Goal: Task Accomplishment & Management: Complete application form

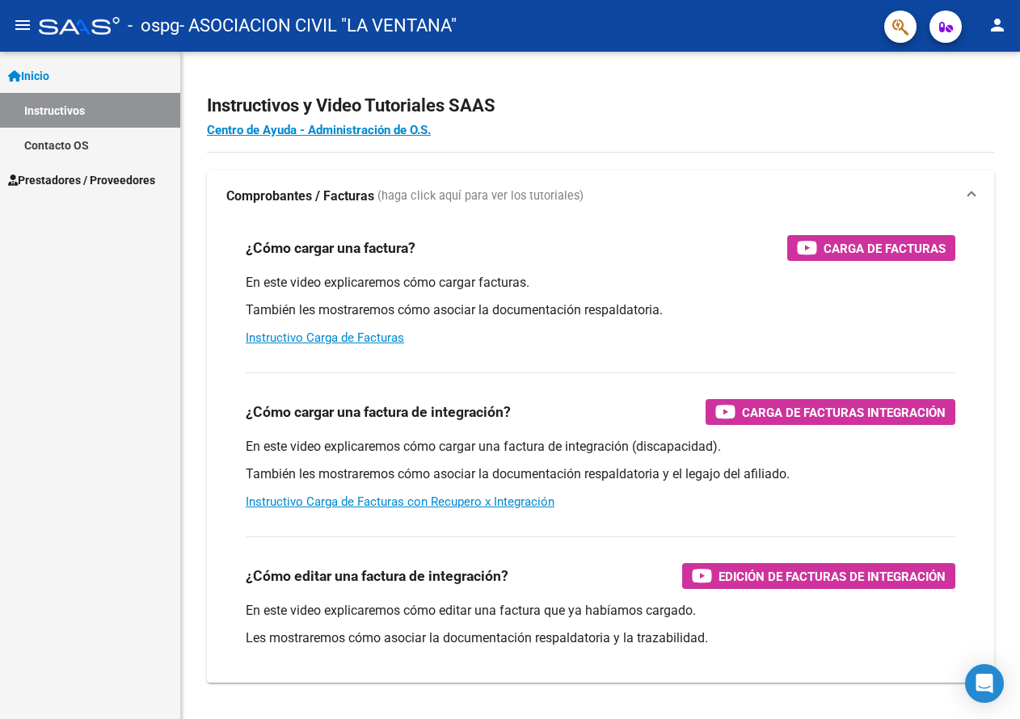
click at [107, 178] on span "Prestadores / Proveedores" at bounding box center [81, 180] width 147 height 18
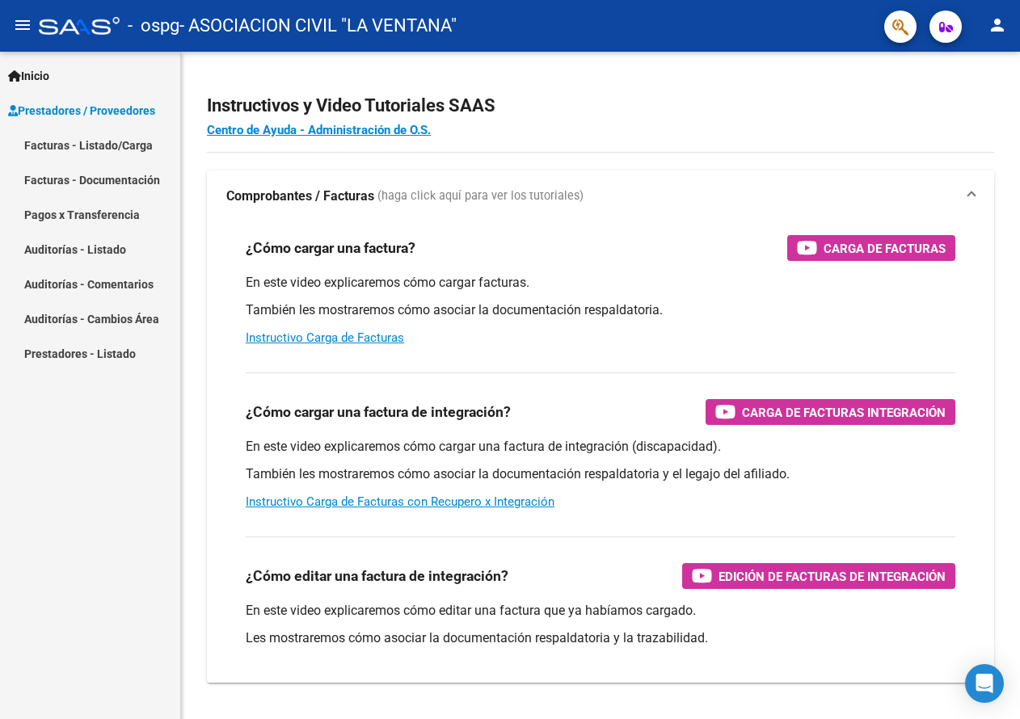
click at [137, 148] on link "Facturas - Listado/Carga" at bounding box center [90, 145] width 180 height 35
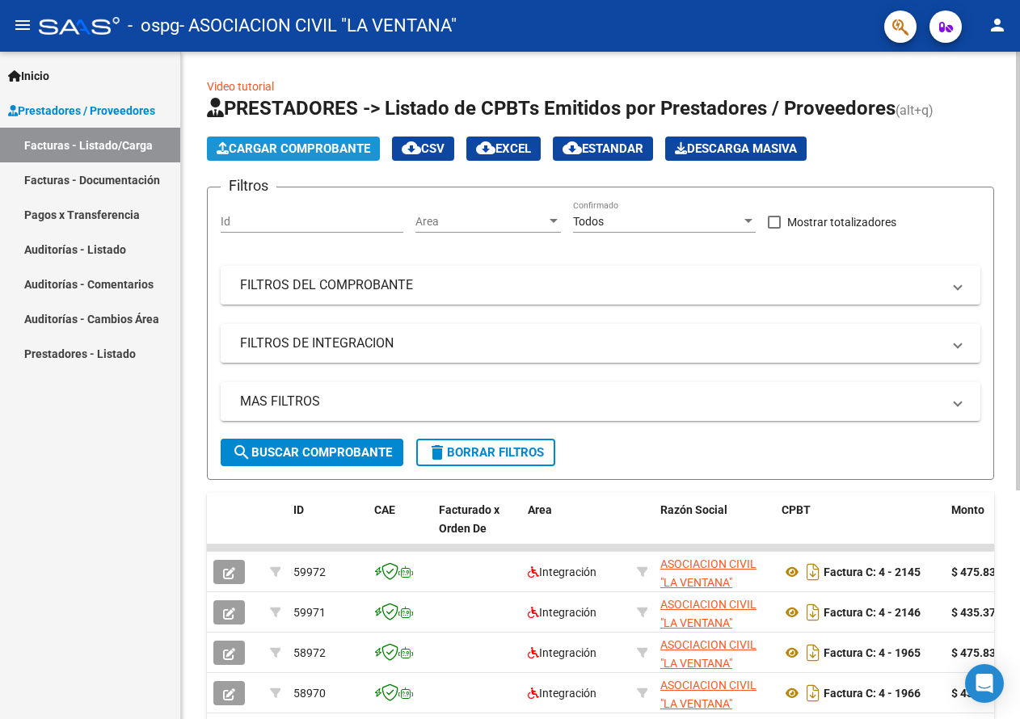
click at [320, 149] on span "Cargar Comprobante" at bounding box center [294, 148] width 154 height 15
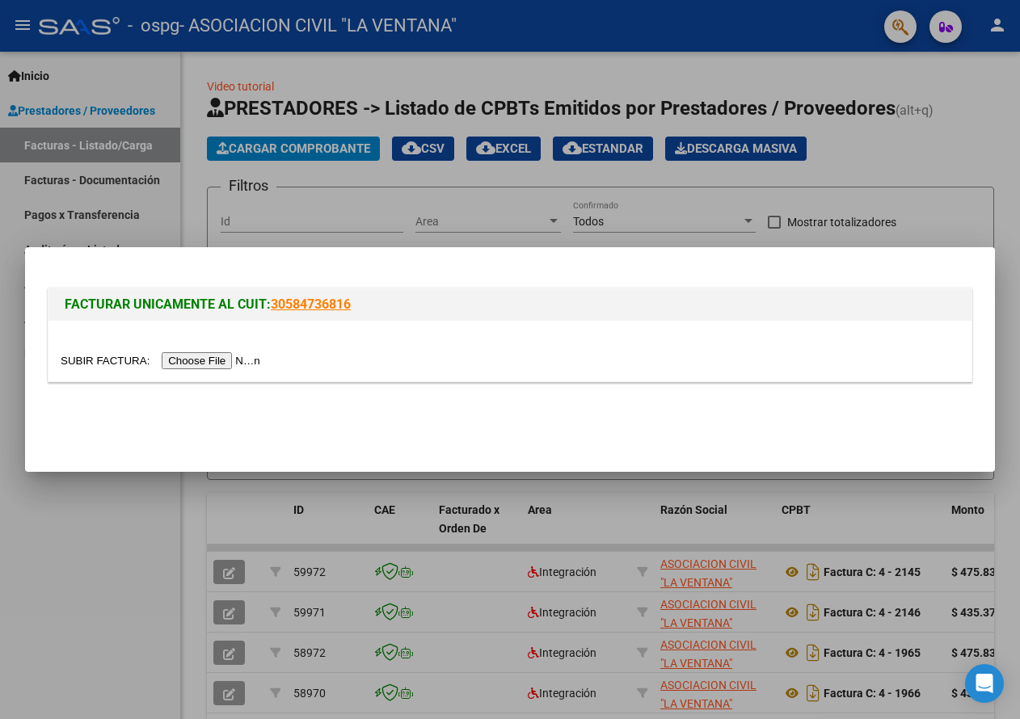
click at [235, 356] on input "file" at bounding box center [163, 360] width 204 height 17
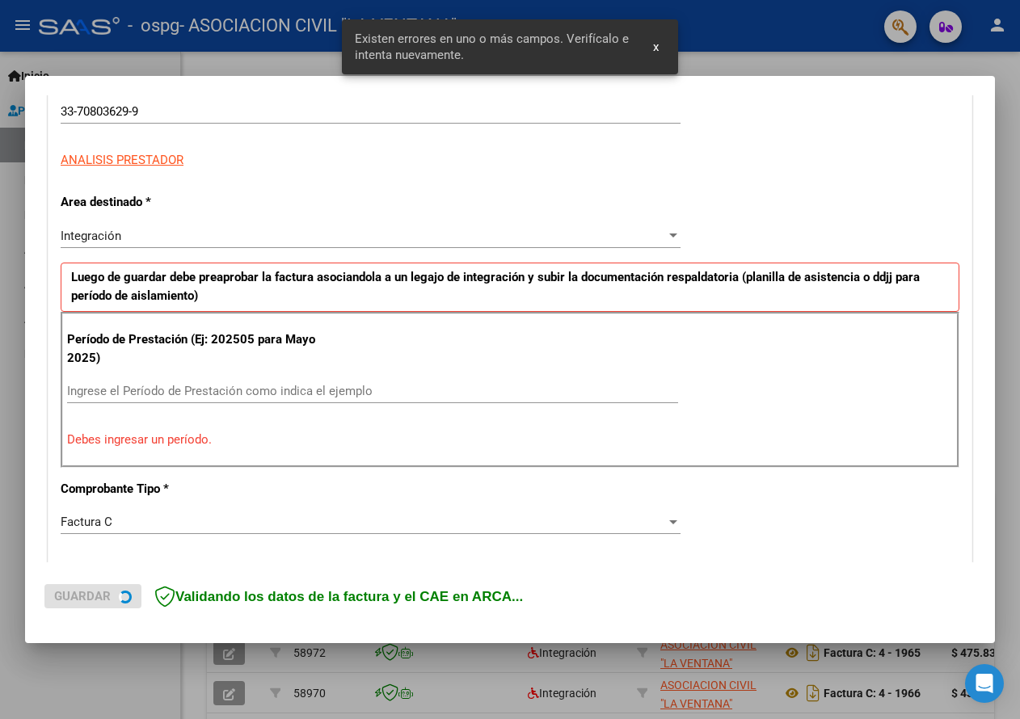
scroll to position [299, 0]
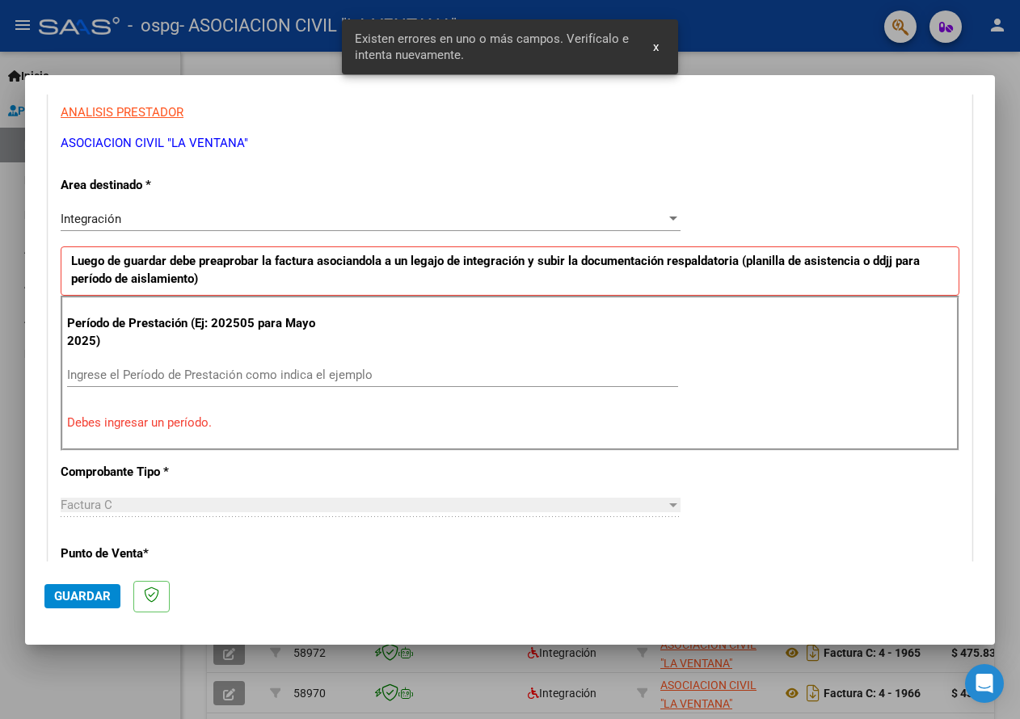
click at [144, 376] on input "Ingrese el Período de Prestación como indica el ejemplo" at bounding box center [372, 375] width 611 height 15
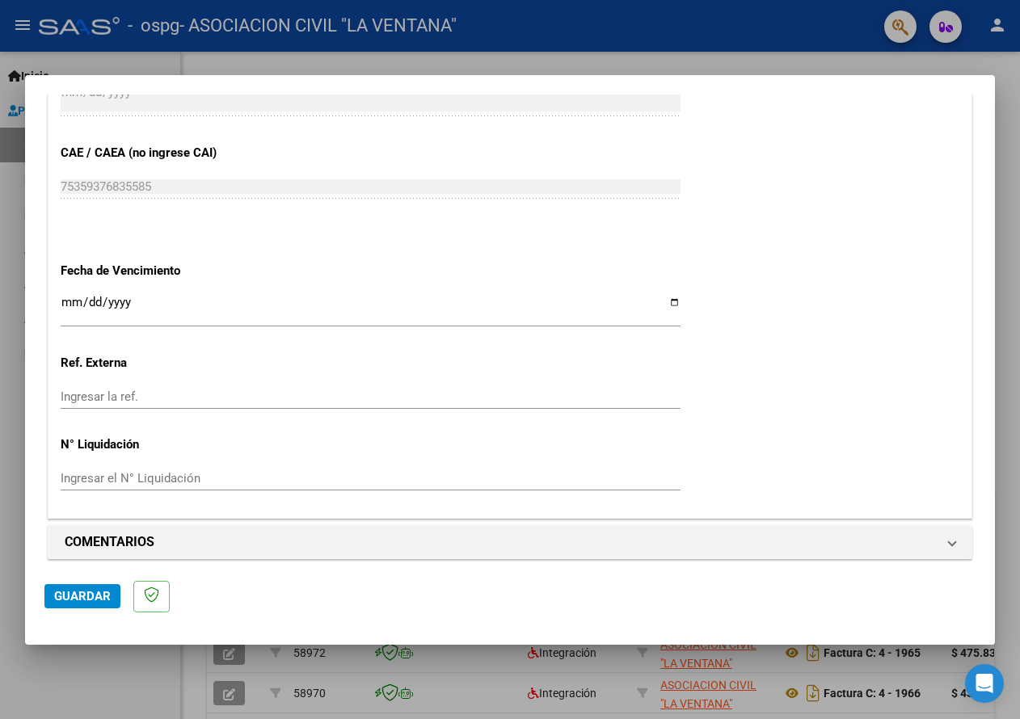
scroll to position [1004, 0]
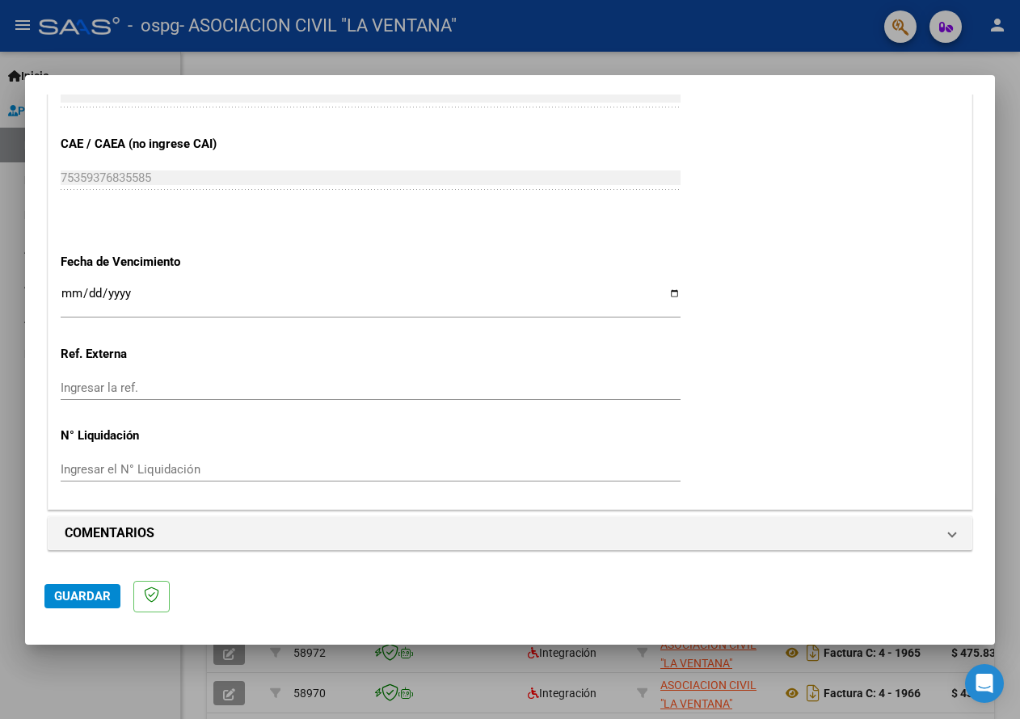
type input "202508"
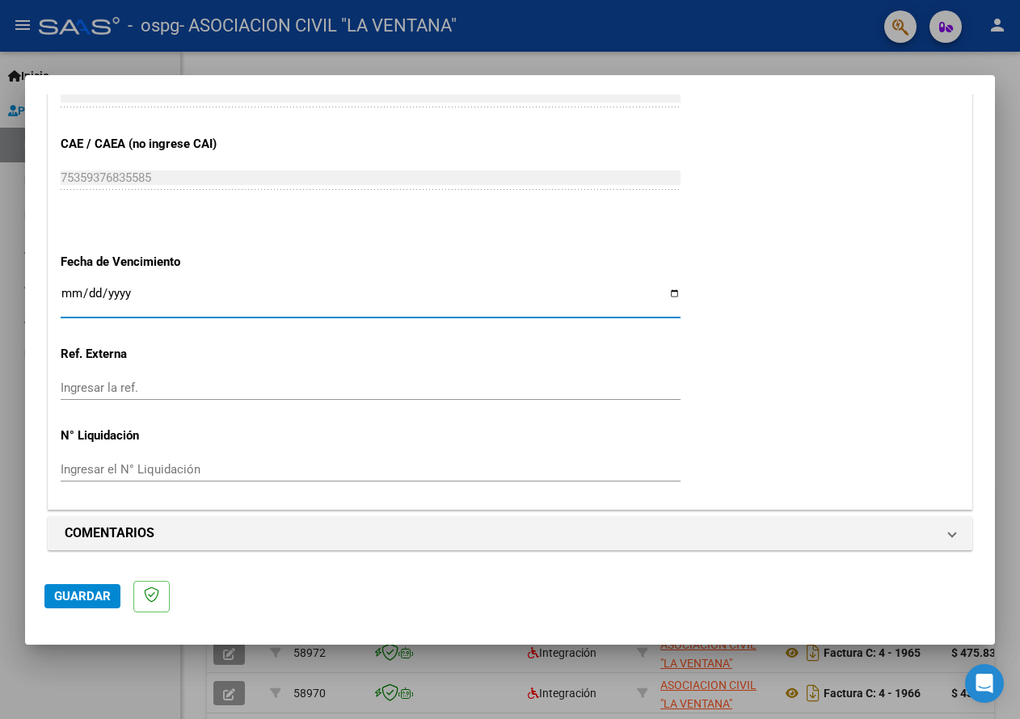
click at [671, 291] on input "Ingresar la fecha" at bounding box center [371, 300] width 620 height 26
type input "[DATE]"
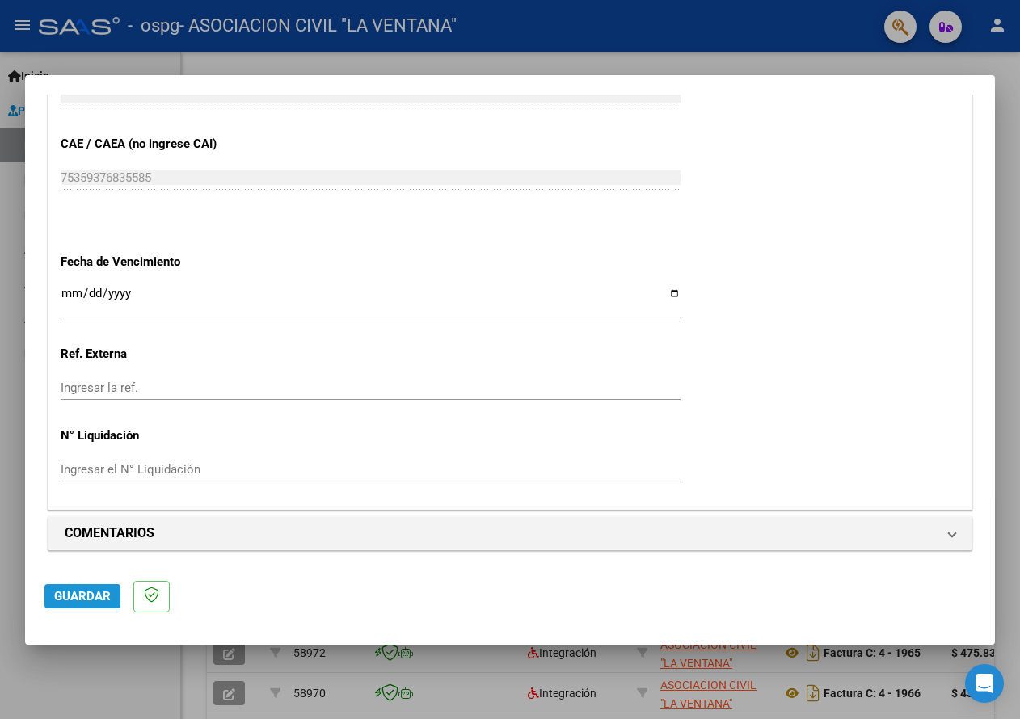
click at [91, 602] on span "Guardar" at bounding box center [82, 596] width 57 height 15
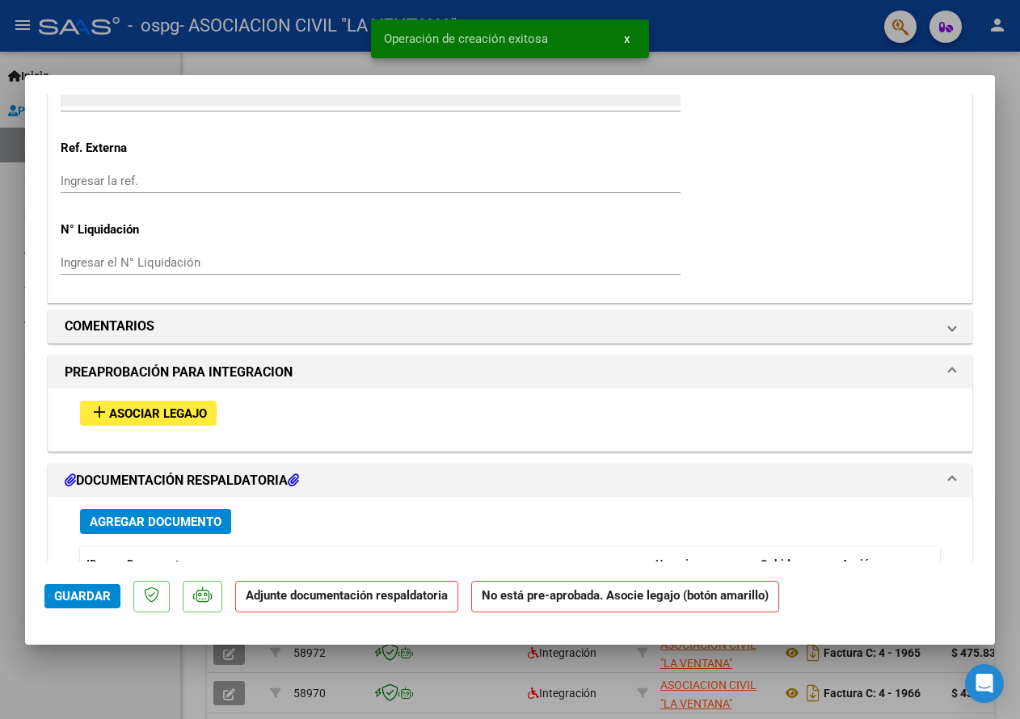
scroll to position [1293, 0]
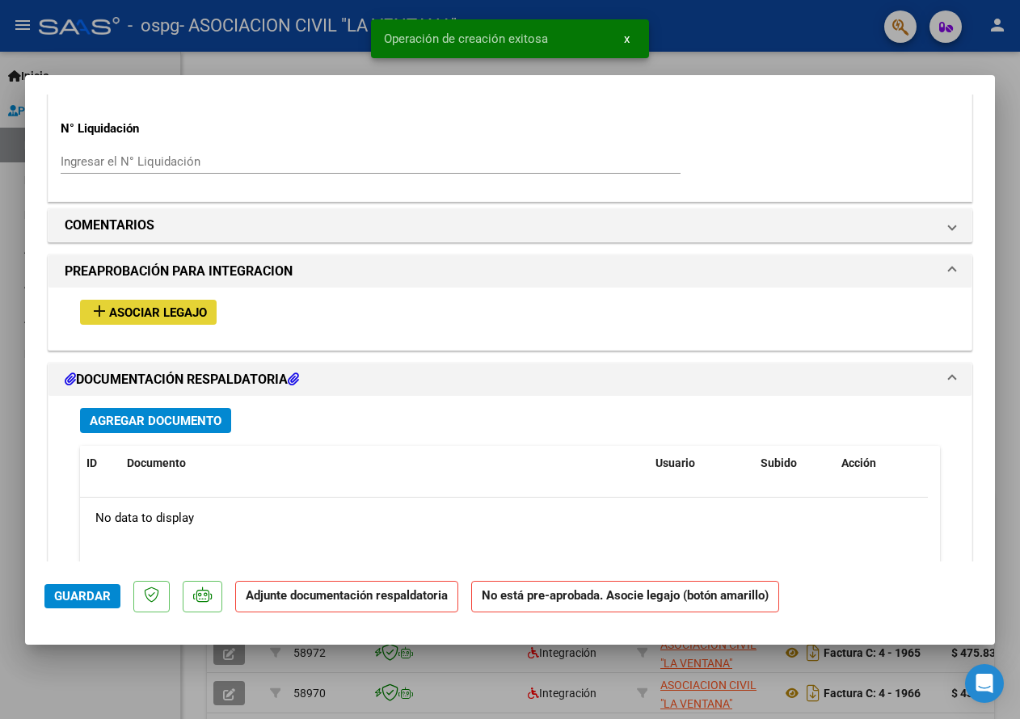
click at [181, 315] on span "Asociar Legajo" at bounding box center [158, 312] width 98 height 15
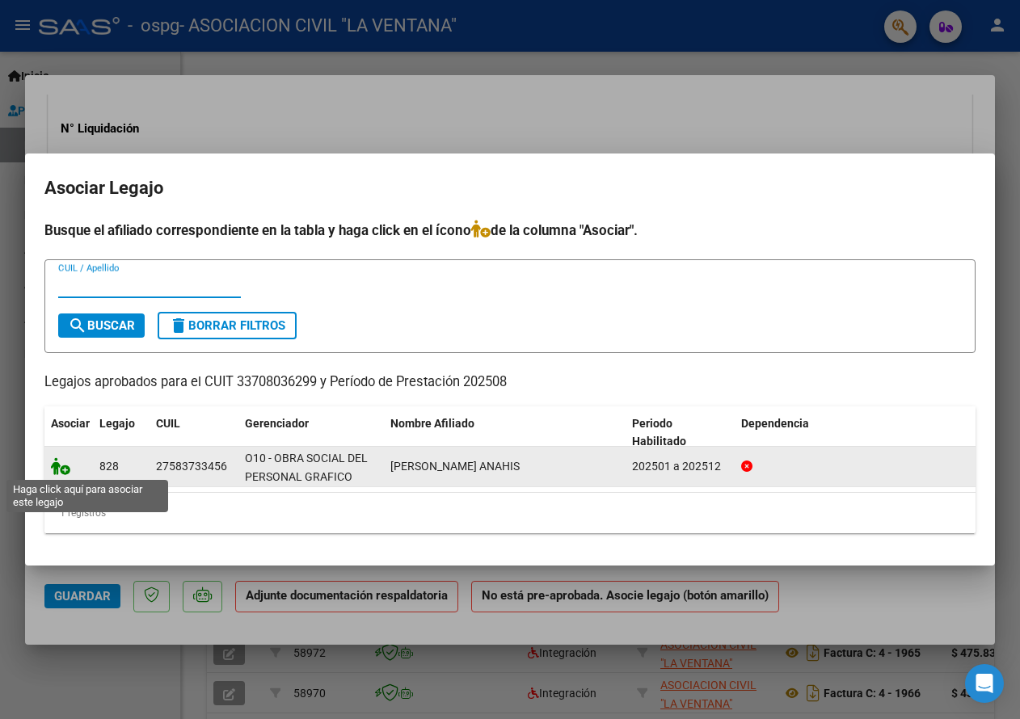
click at [59, 465] on icon at bounding box center [60, 466] width 19 height 18
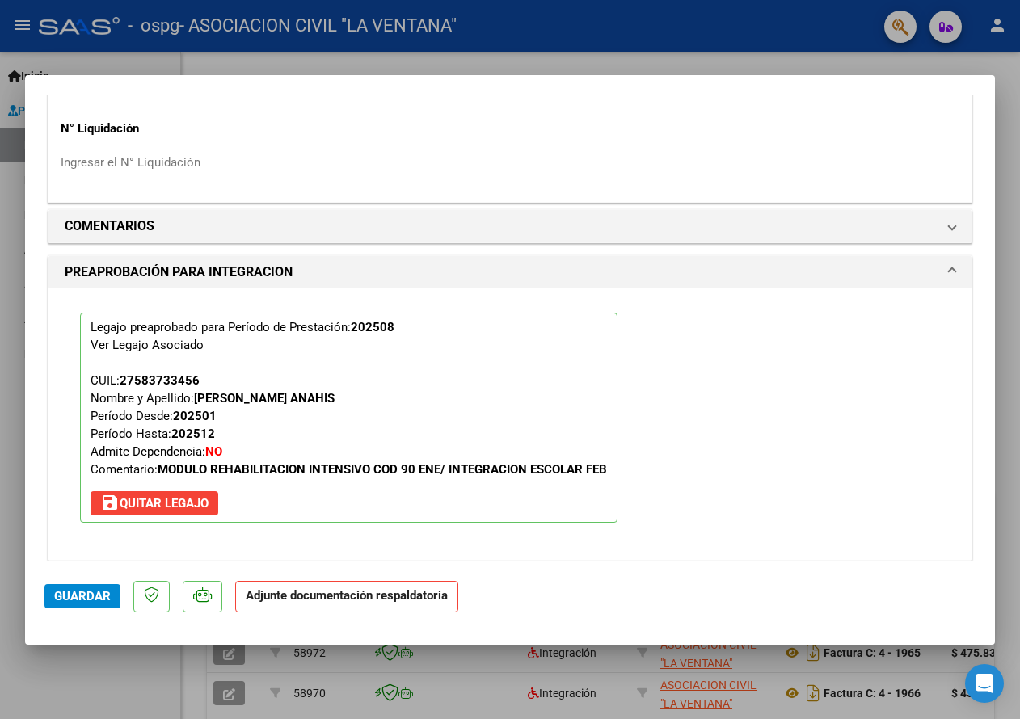
scroll to position [1497, 0]
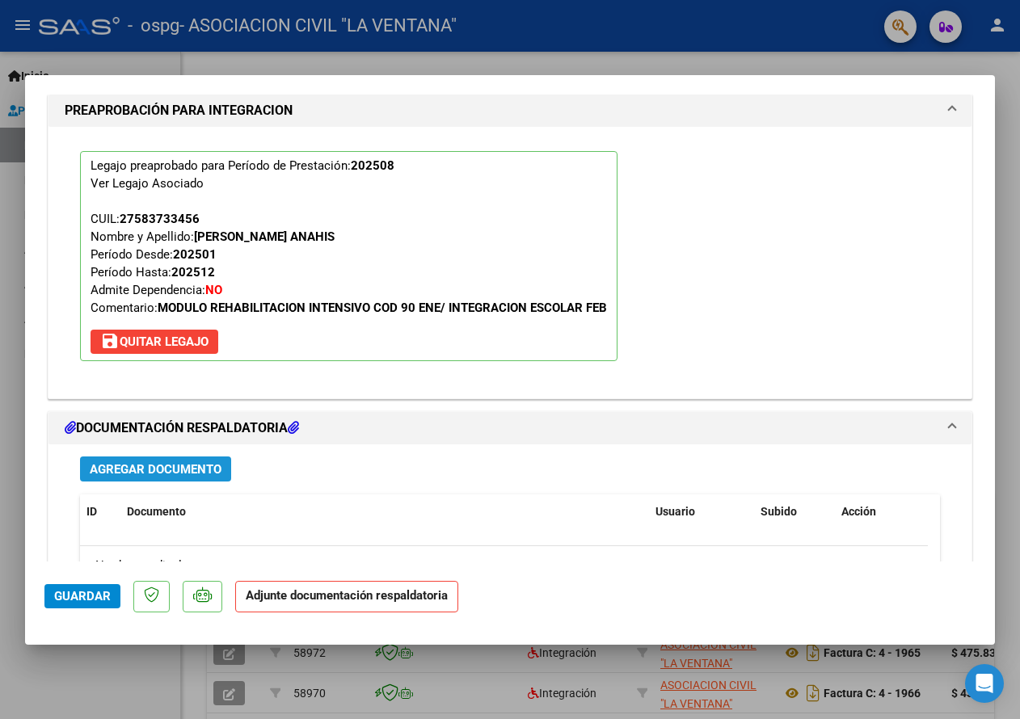
click at [192, 470] on span "Agregar Documento" at bounding box center [156, 469] width 132 height 15
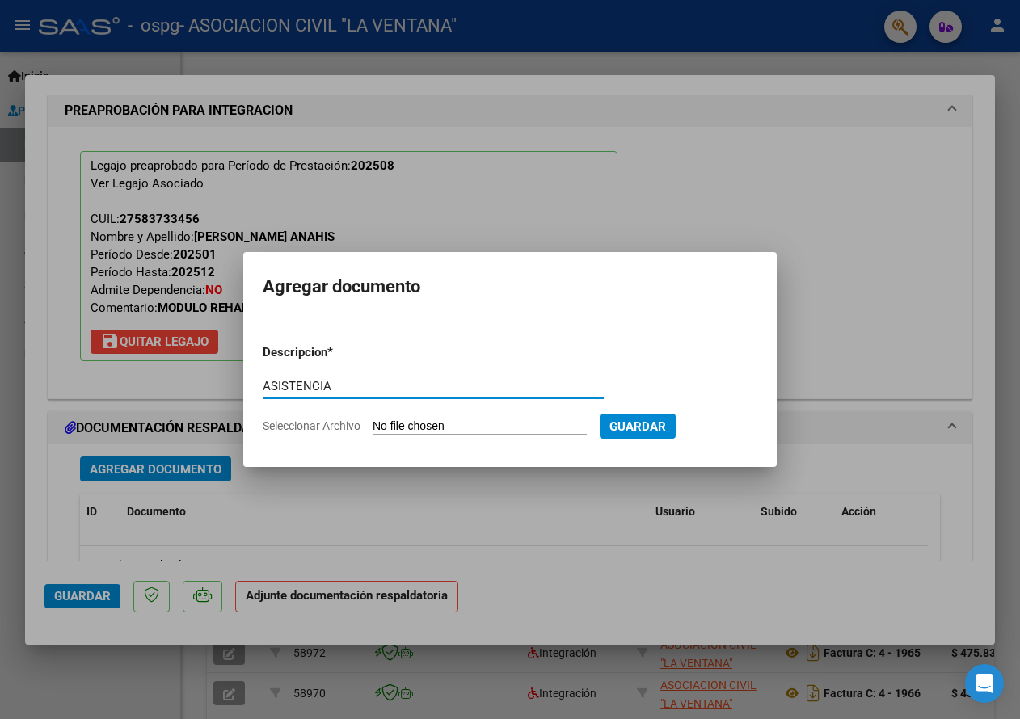
type input "ASISTENCIA"
click at [476, 421] on input "Seleccionar Archivo" at bounding box center [480, 426] width 214 height 15
type input "C:\fakepath\[PERSON_NAME] TTO [PERSON_NAME].pdf"
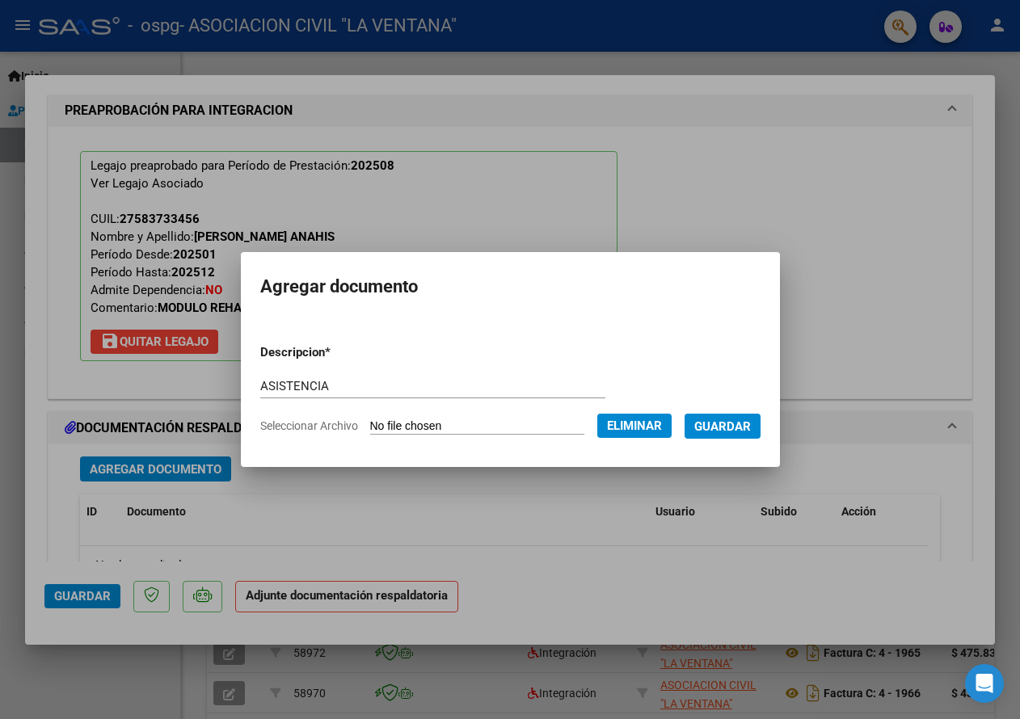
click at [750, 425] on span "Guardar" at bounding box center [722, 426] width 57 height 15
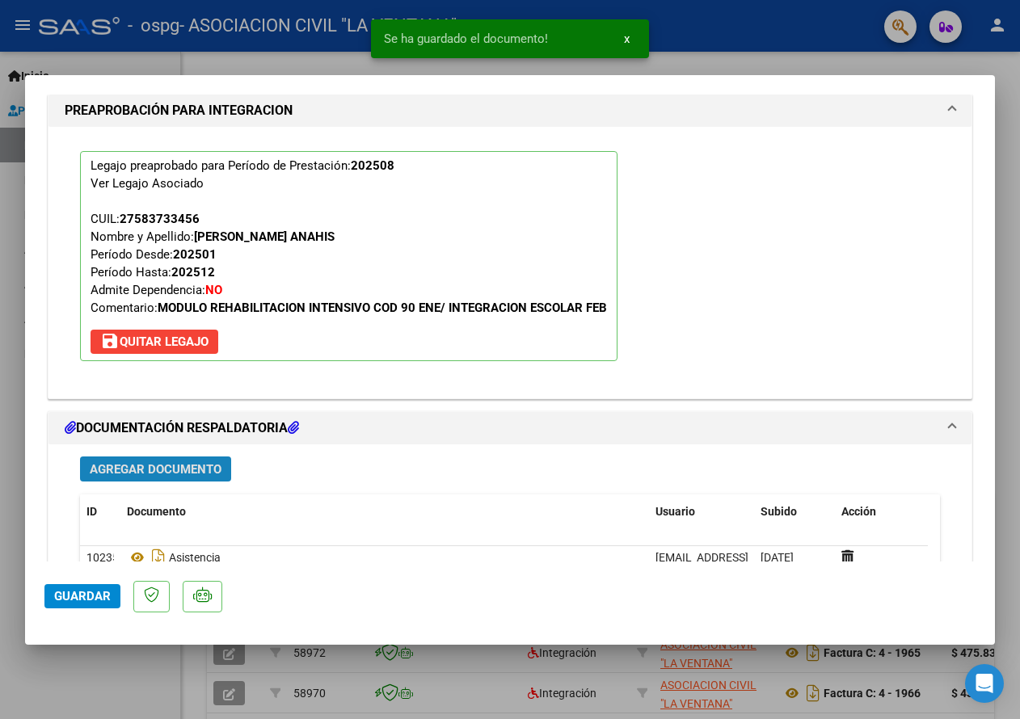
click at [161, 471] on span "Agregar Documento" at bounding box center [156, 469] width 132 height 15
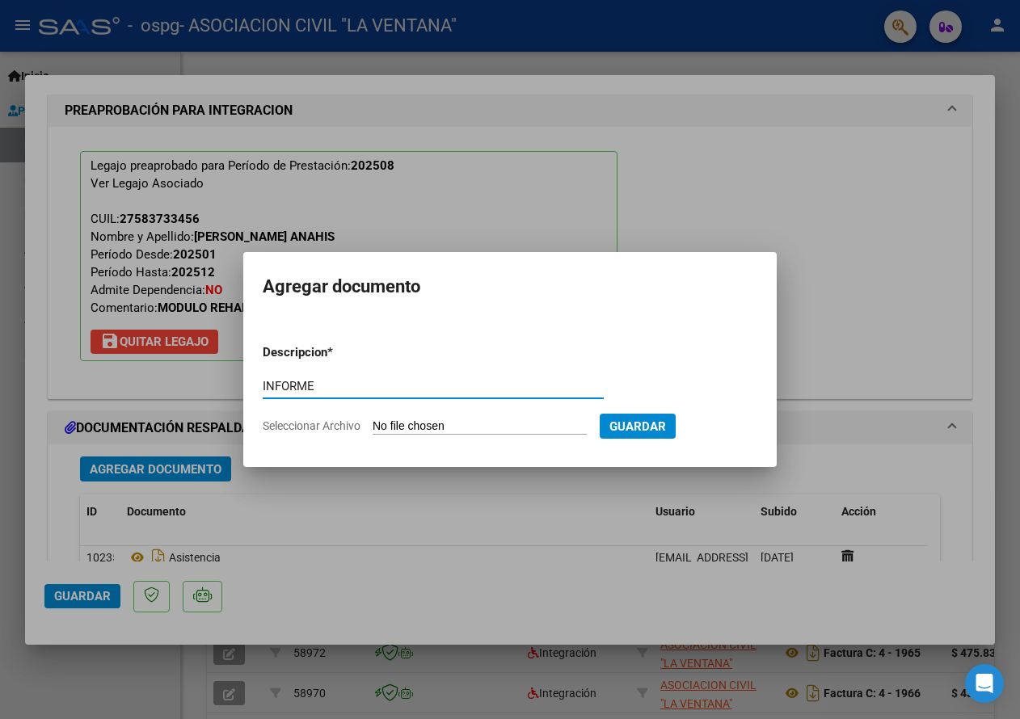
type input "INFORME"
click at [414, 423] on input "Seleccionar Archivo" at bounding box center [480, 426] width 214 height 15
type input "C:\fakepath\[PERSON_NAME] informe os Agosto 2025.pdf"
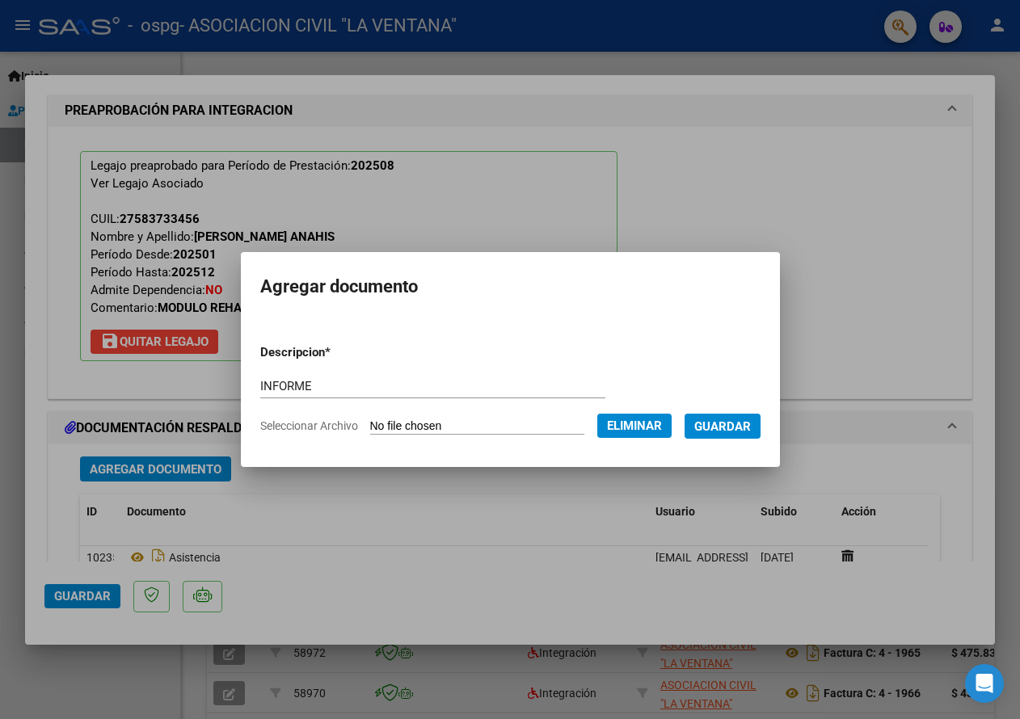
click at [742, 422] on span "Guardar" at bounding box center [722, 426] width 57 height 15
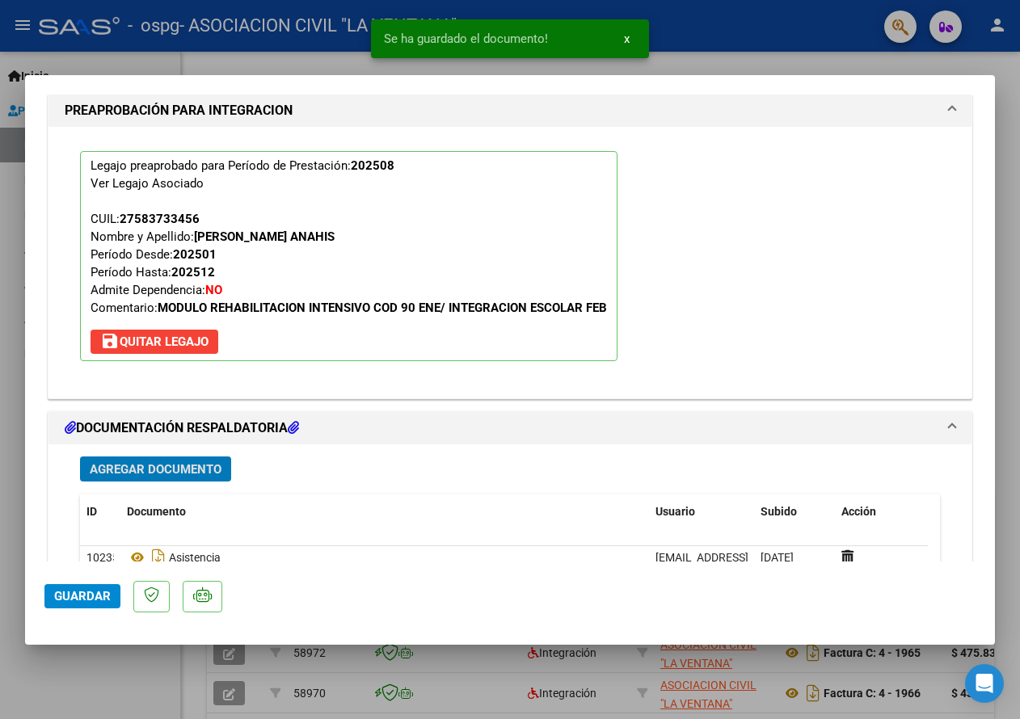
click at [197, 472] on span "Agregar Documento" at bounding box center [156, 469] width 132 height 15
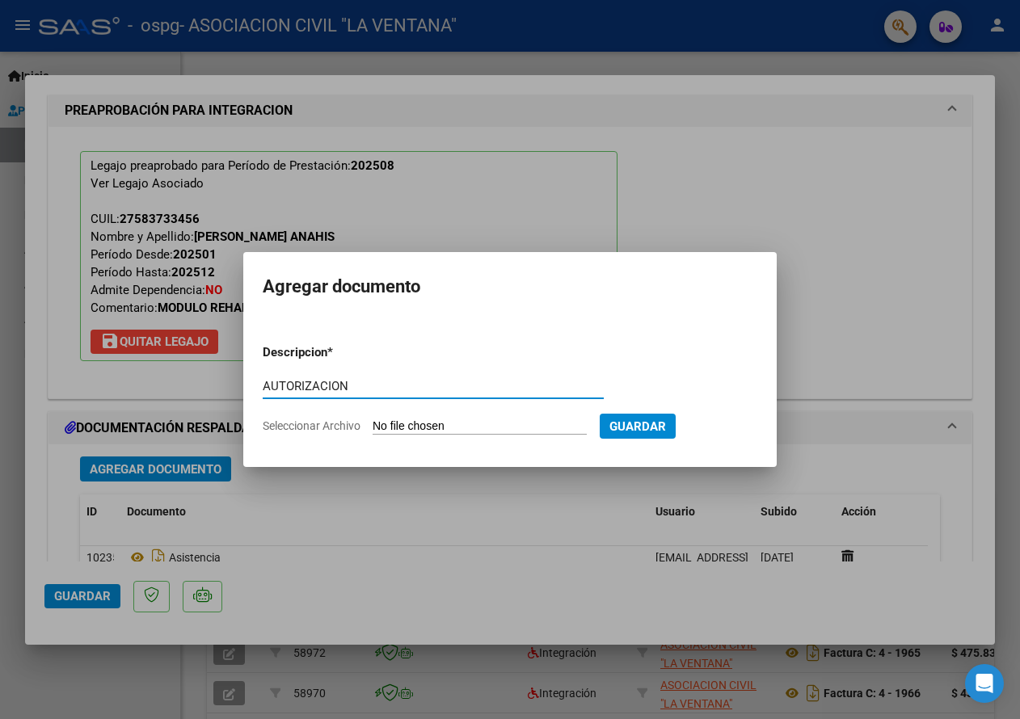
type input "AUTORIZACION"
click at [449, 427] on input "Seleccionar Archivo" at bounding box center [480, 426] width 214 height 15
type input "C:\fakepath\[PERSON_NAME] AUTORIZACION TTO Y SAIE.pdf"
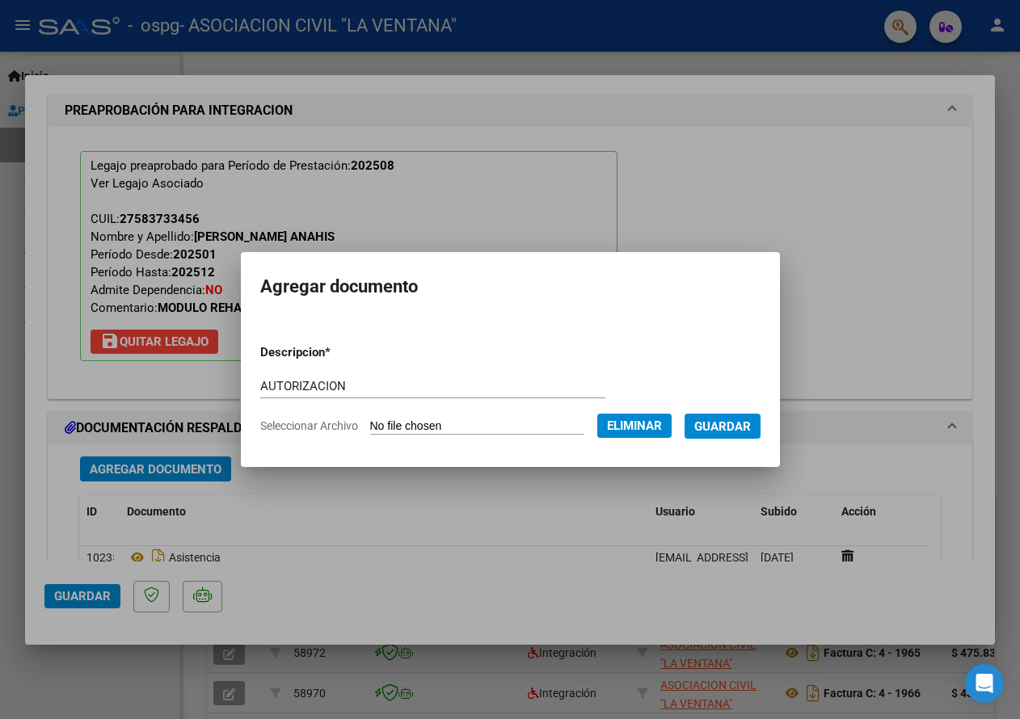
click at [727, 423] on span "Guardar" at bounding box center [722, 426] width 57 height 15
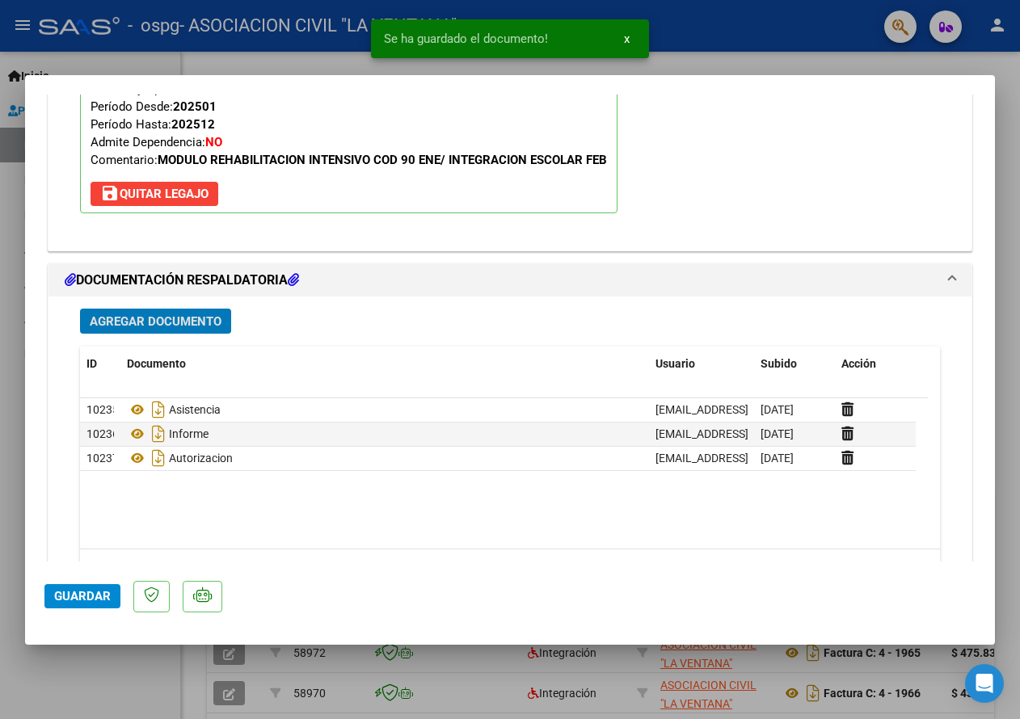
scroll to position [1641, 0]
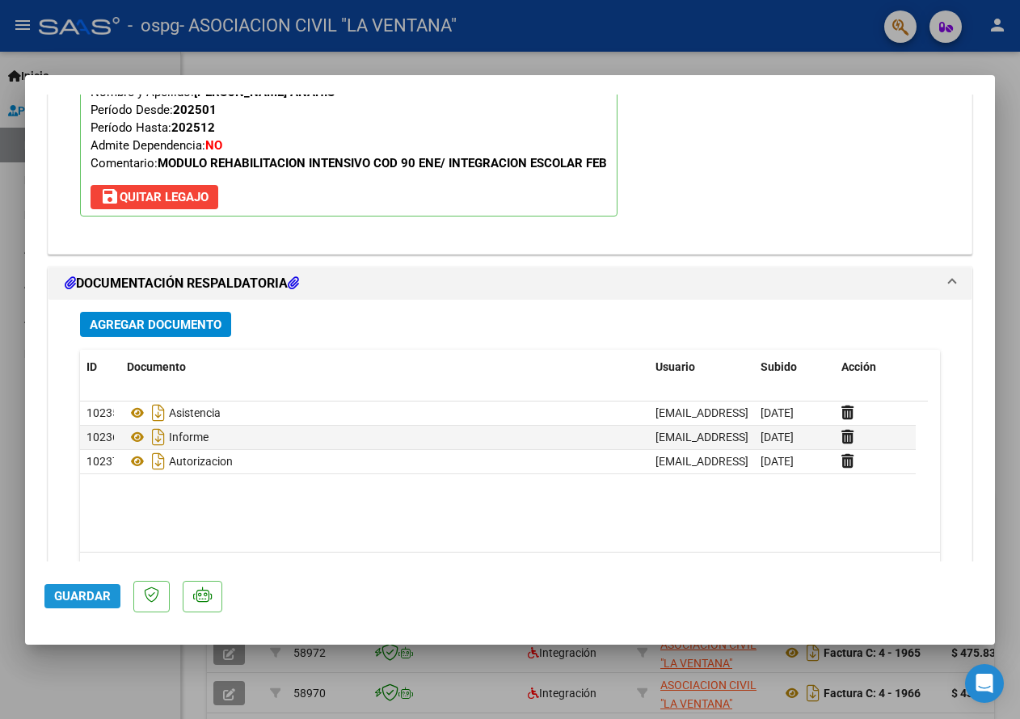
click at [81, 593] on span "Guardar" at bounding box center [82, 596] width 57 height 15
click at [900, 26] on div at bounding box center [510, 359] width 1020 height 719
type input "$ 0,00"
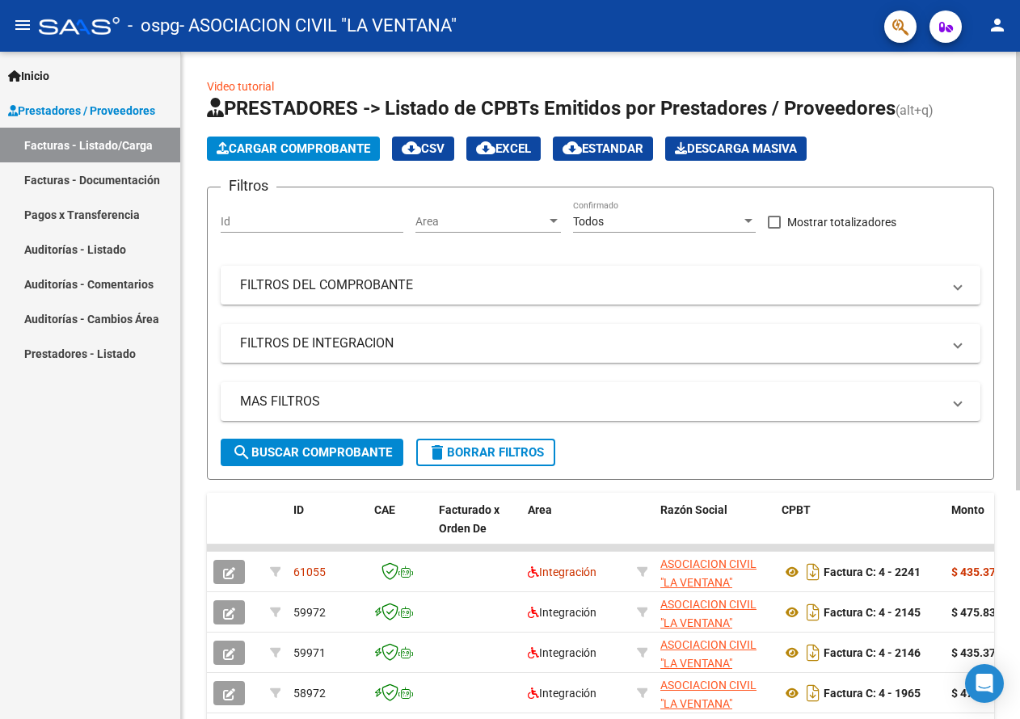
click at [282, 144] on span "Cargar Comprobante" at bounding box center [294, 148] width 154 height 15
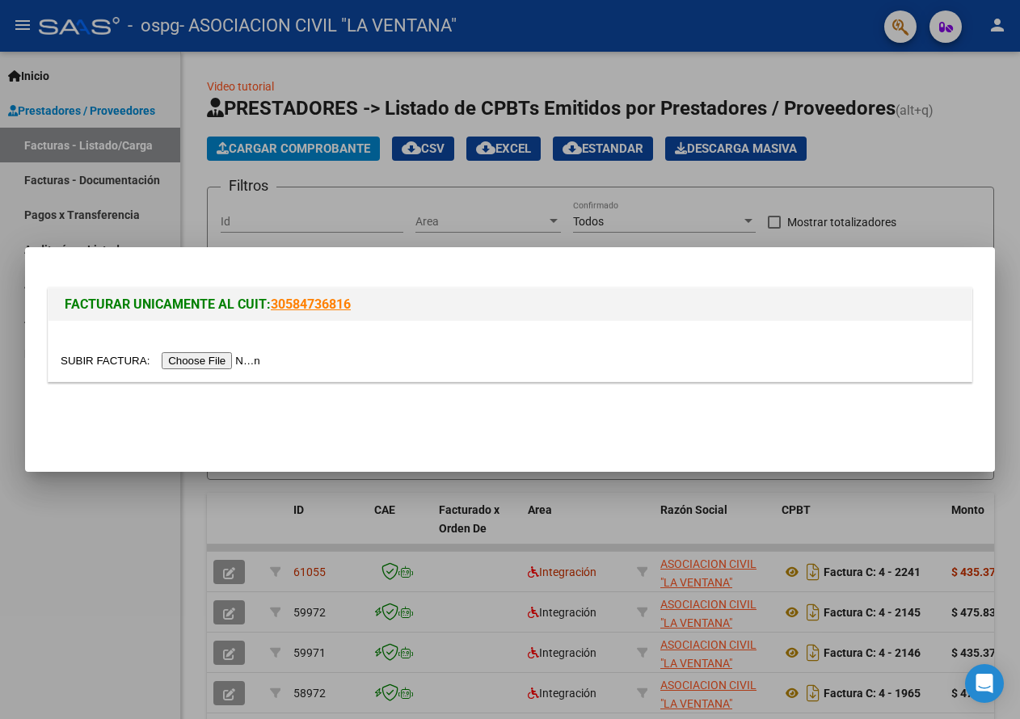
click at [246, 361] on input "file" at bounding box center [163, 360] width 204 height 17
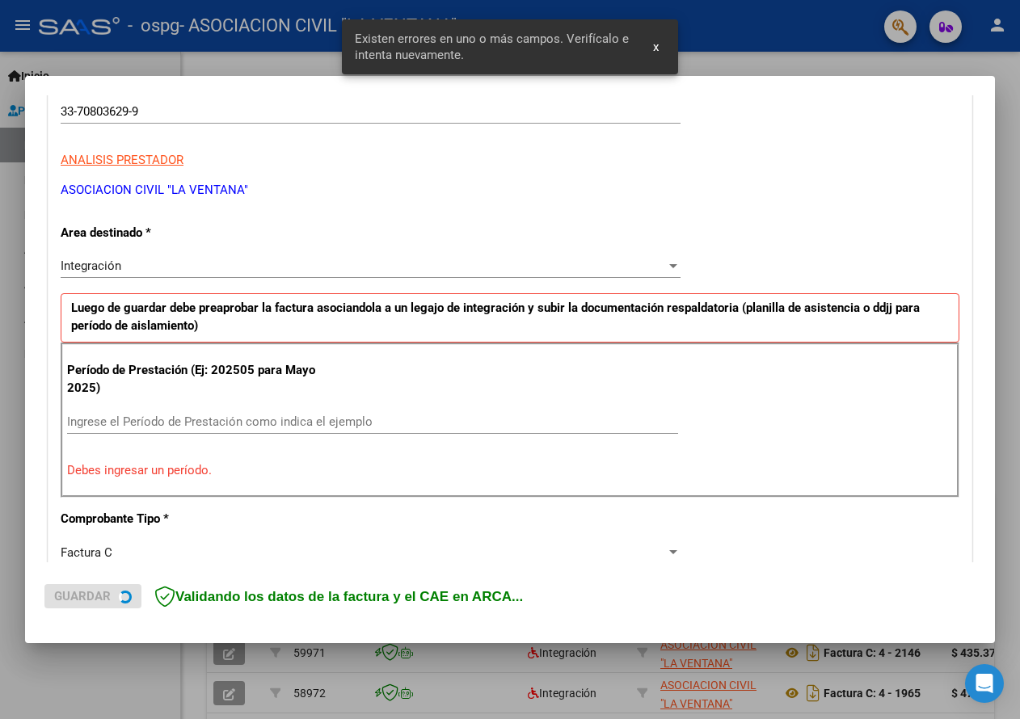
scroll to position [299, 0]
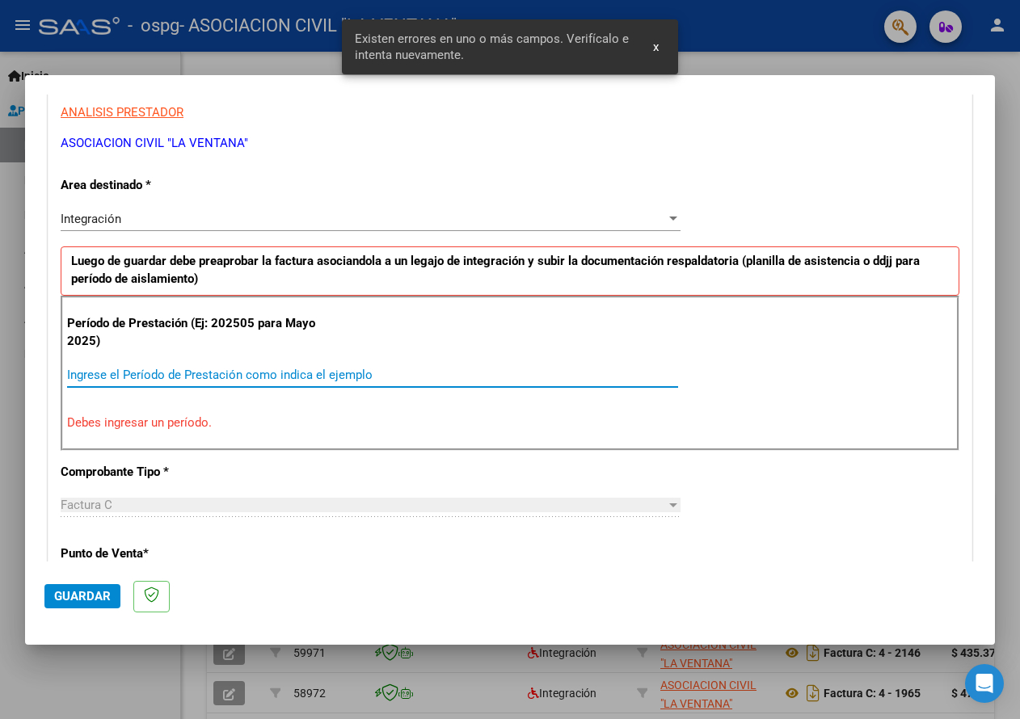
click at [130, 370] on input "Ingrese el Período de Prestación como indica el ejemplo" at bounding box center [372, 375] width 611 height 15
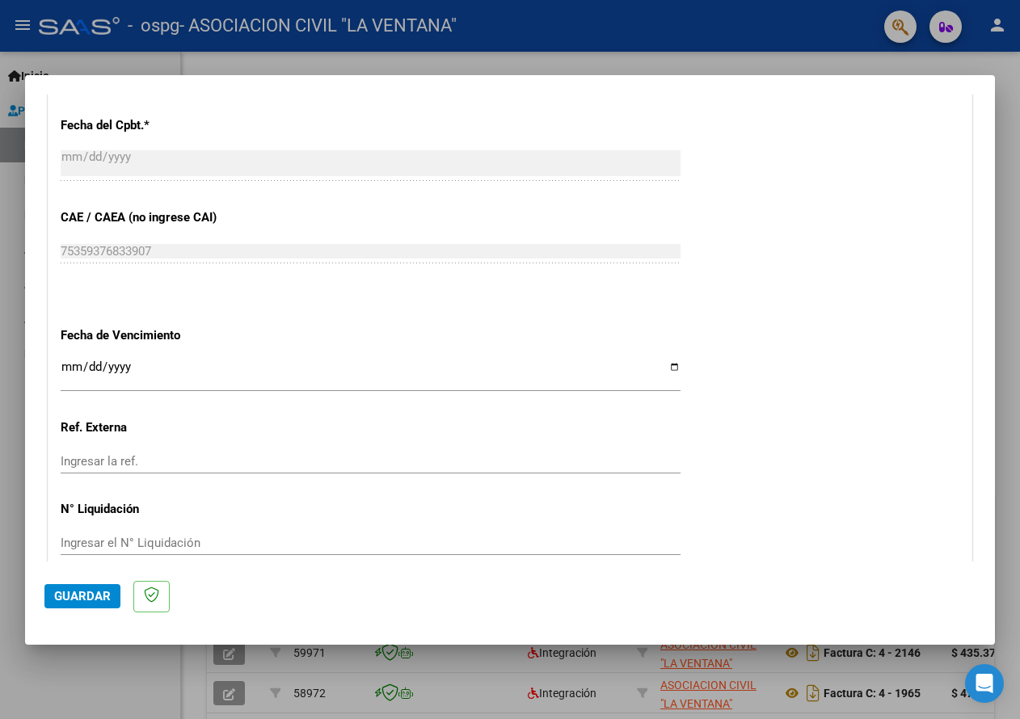
scroll to position [945, 0]
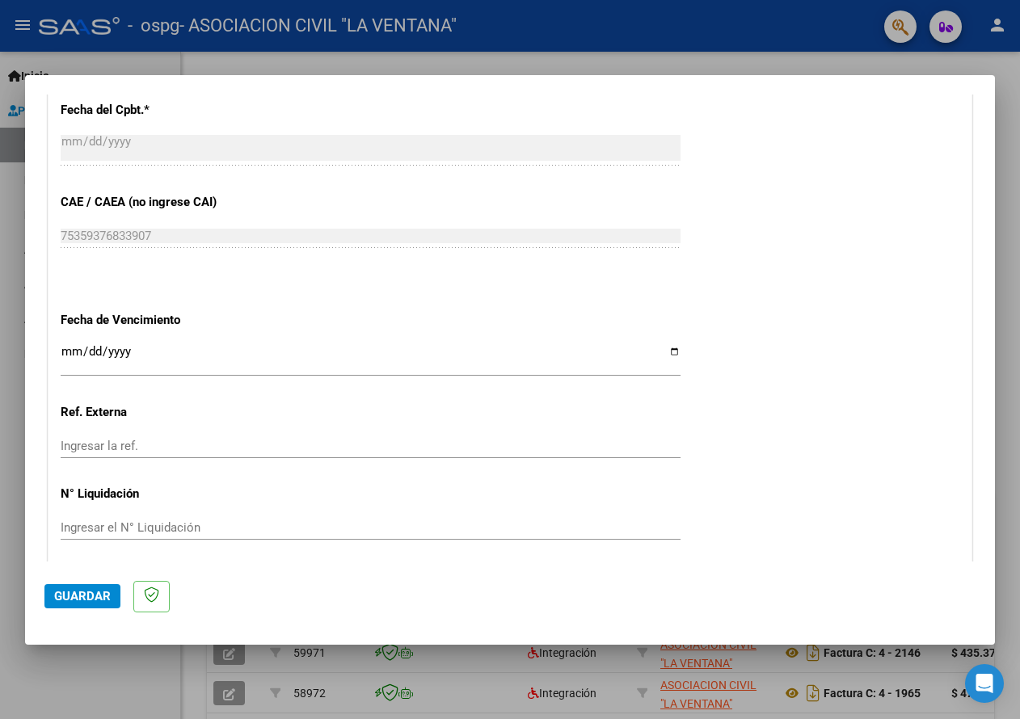
type input "202508"
click at [667, 355] on input "Ingresar la fecha" at bounding box center [371, 358] width 620 height 26
type input "[DATE]"
click at [101, 596] on span "Guardar" at bounding box center [82, 596] width 57 height 15
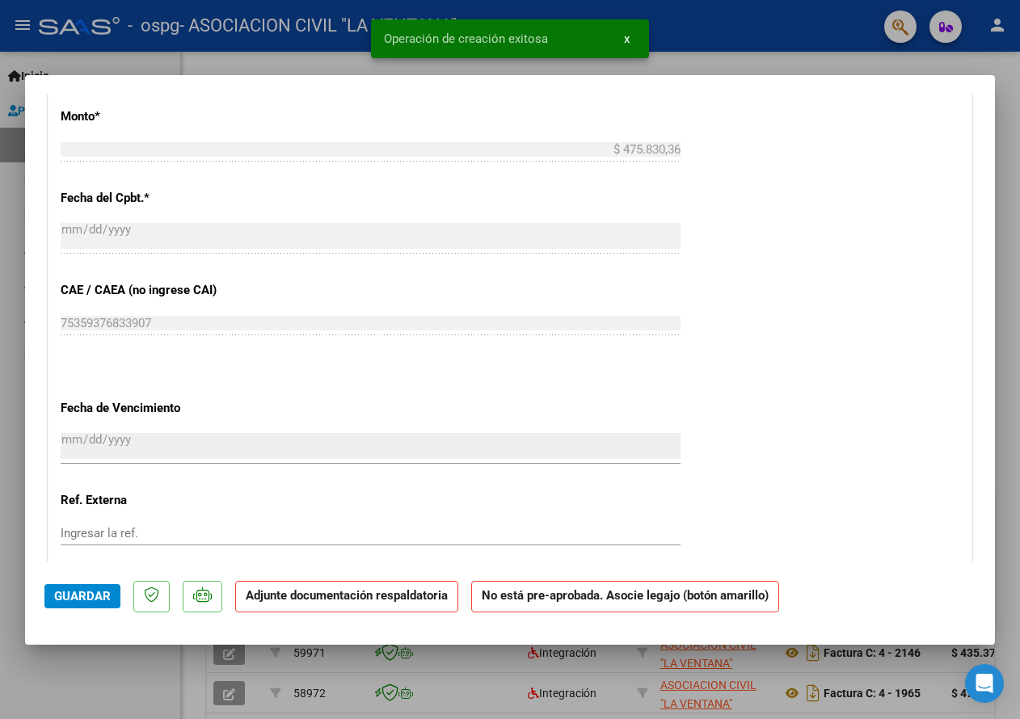
scroll to position [1051, 0]
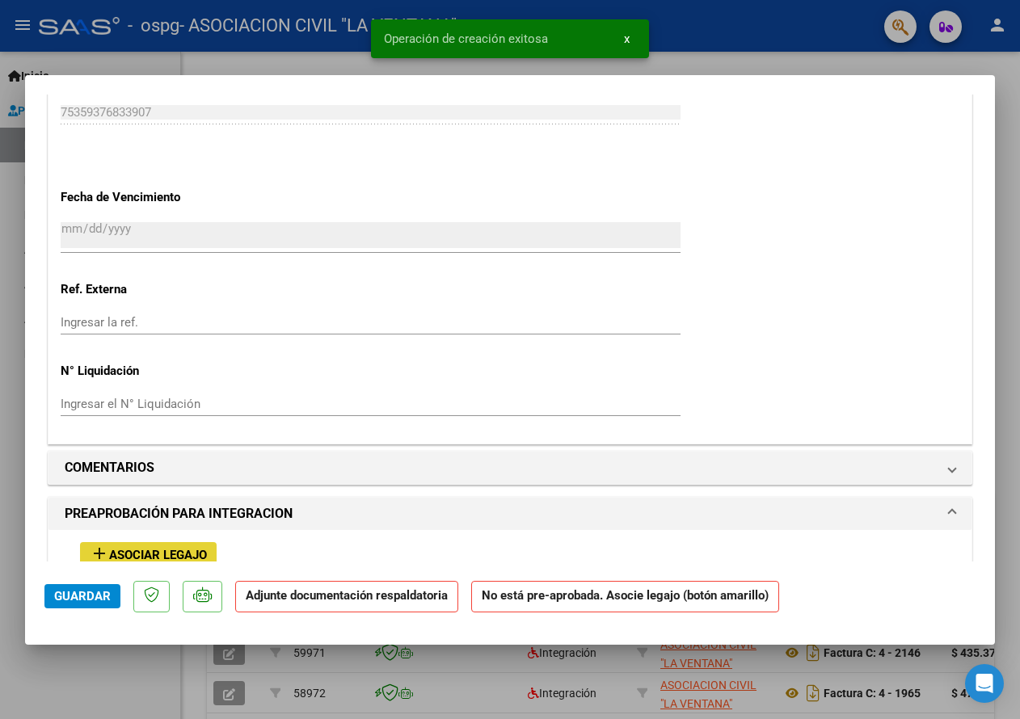
click at [197, 556] on span "Asociar Legajo" at bounding box center [158, 555] width 98 height 15
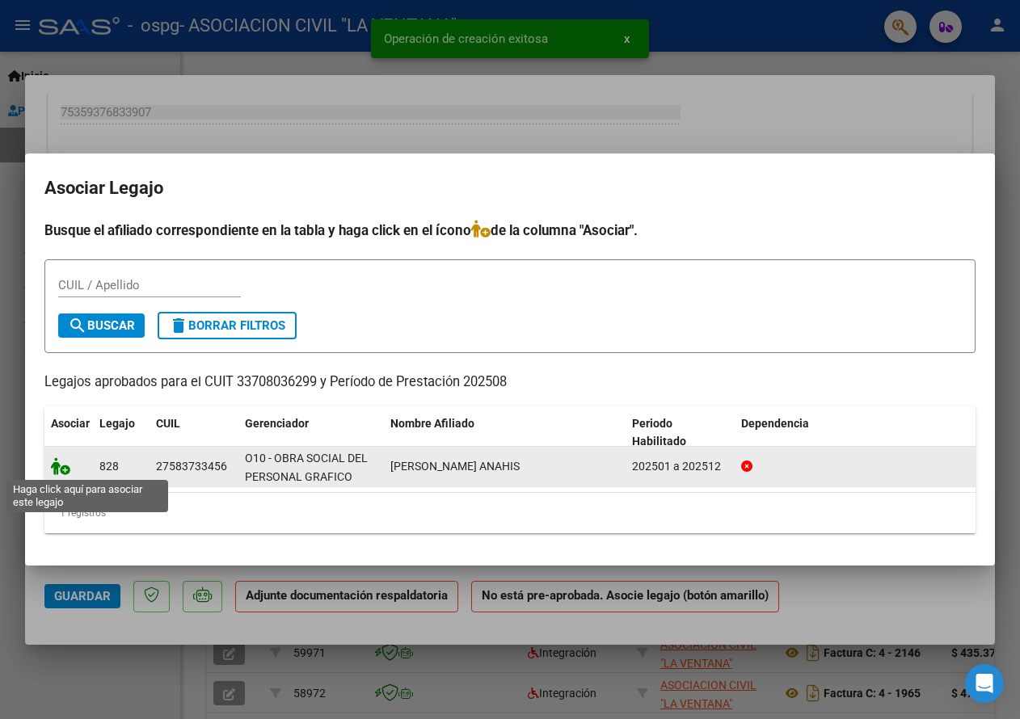
click at [53, 467] on icon at bounding box center [60, 466] width 19 height 18
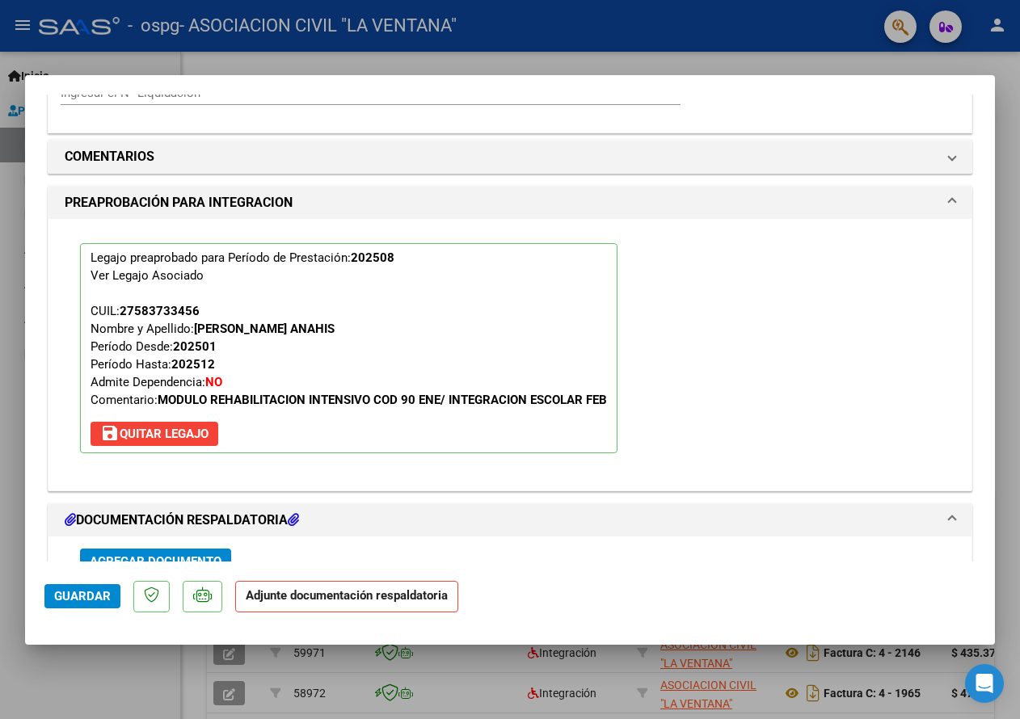
scroll to position [1416, 0]
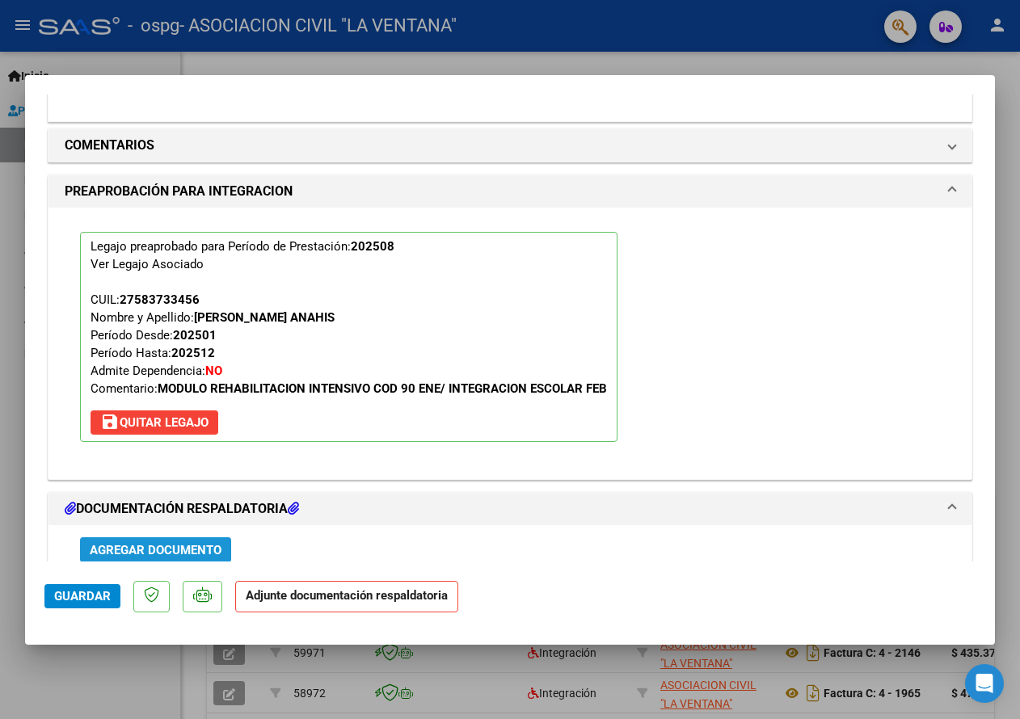
click at [167, 546] on span "Agregar Documento" at bounding box center [156, 550] width 132 height 15
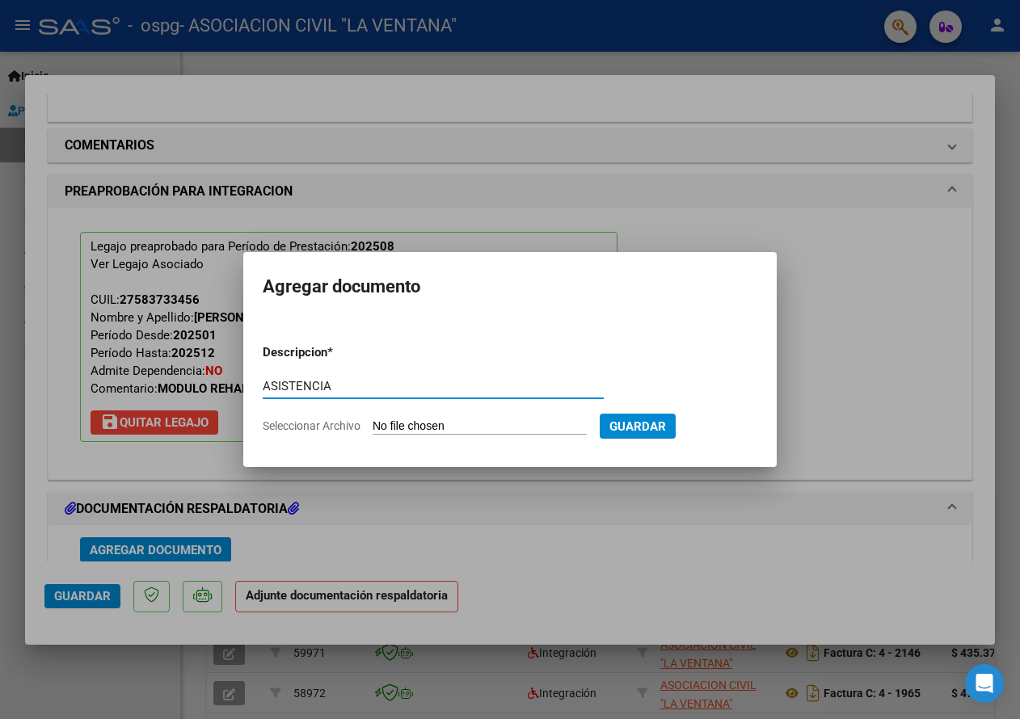
type input "ASISTENCIA"
click at [432, 422] on input "Seleccionar Archivo" at bounding box center [480, 426] width 214 height 15
type input "C:\fakepath\[PERSON_NAME].pdf"
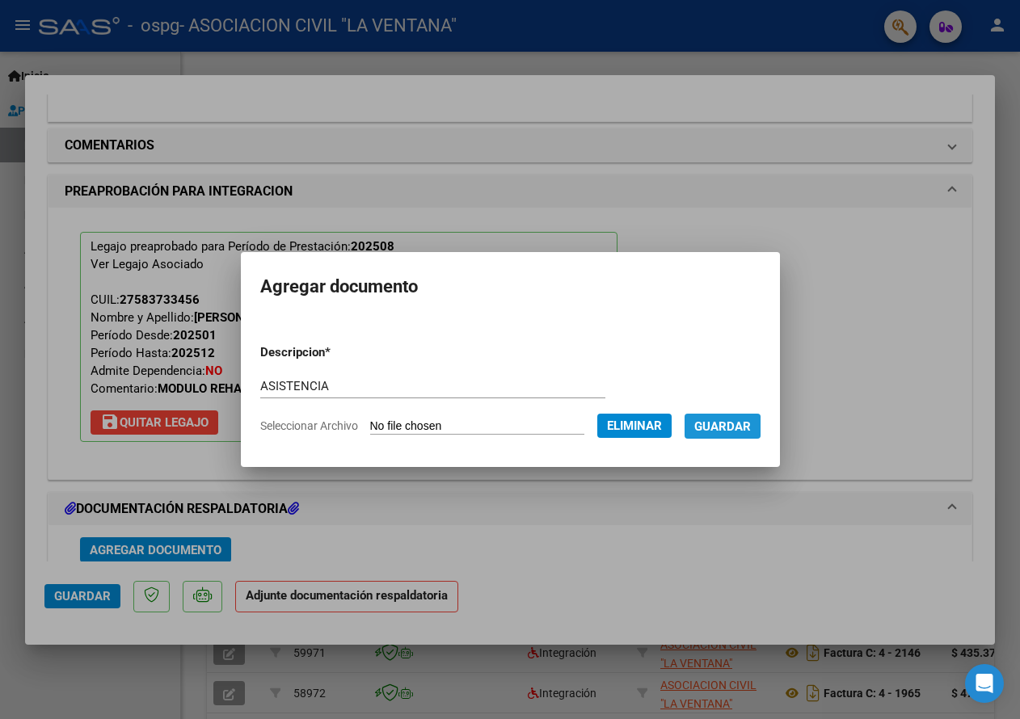
click at [732, 427] on span "Guardar" at bounding box center [722, 426] width 57 height 15
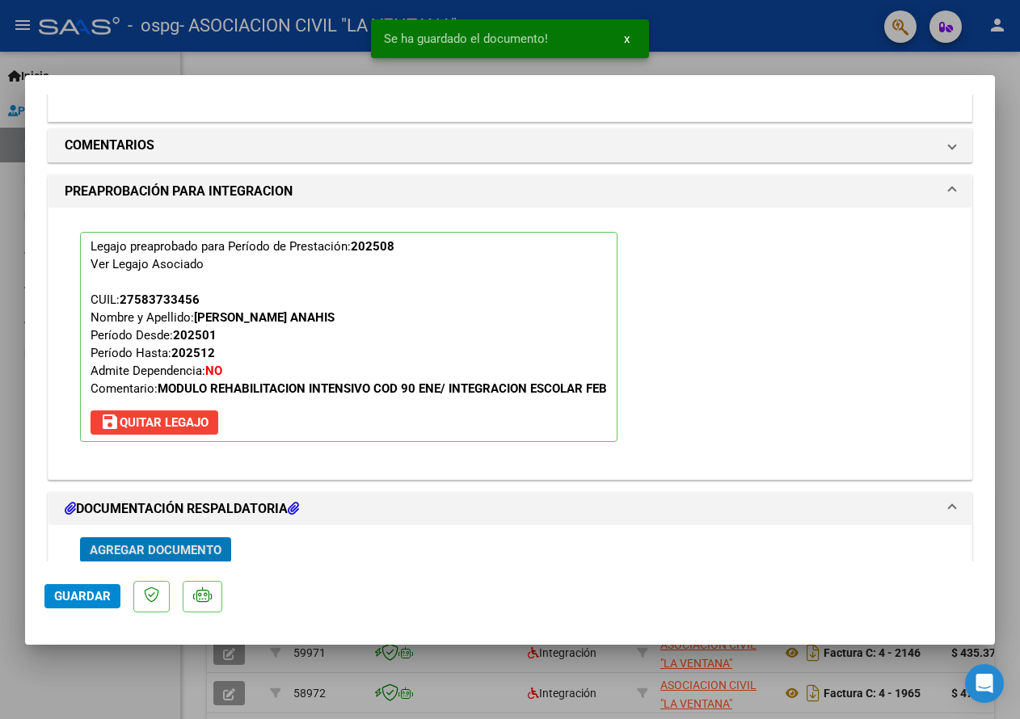
scroll to position [1417, 0]
click at [200, 548] on span "Agregar Documento" at bounding box center [156, 549] width 132 height 15
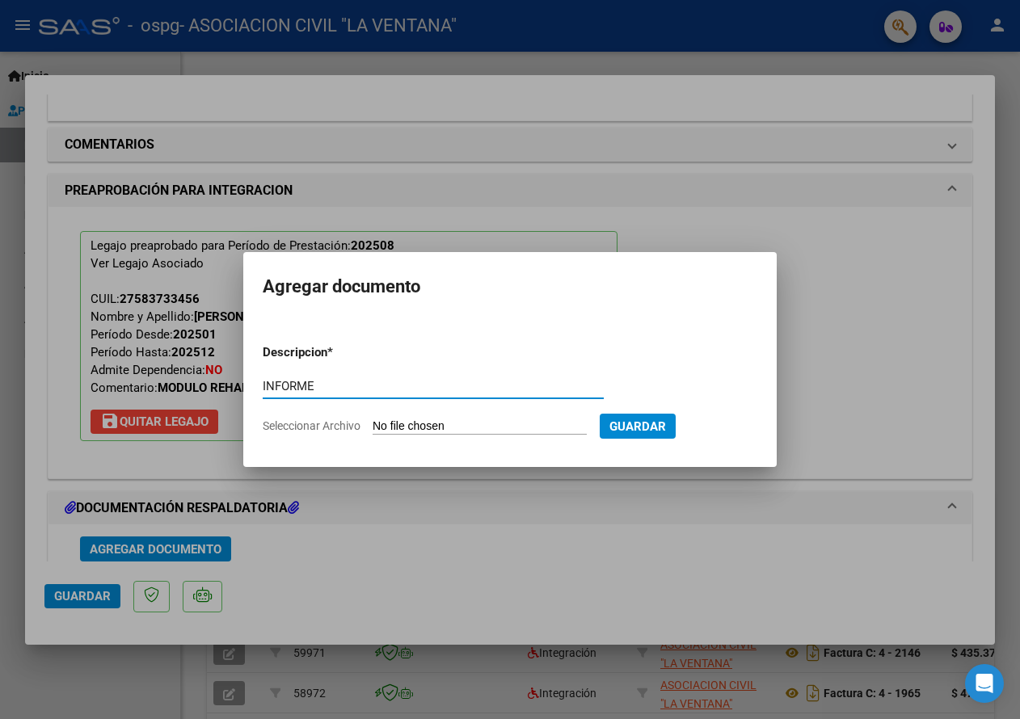
type input "INFORME"
click at [408, 423] on input "Seleccionar Archivo" at bounding box center [480, 426] width 214 height 15
type input "C:\fakepath\[PERSON_NAME], N. - INFORME OS SAIE - AGOSTO 2025.docx.pdf"
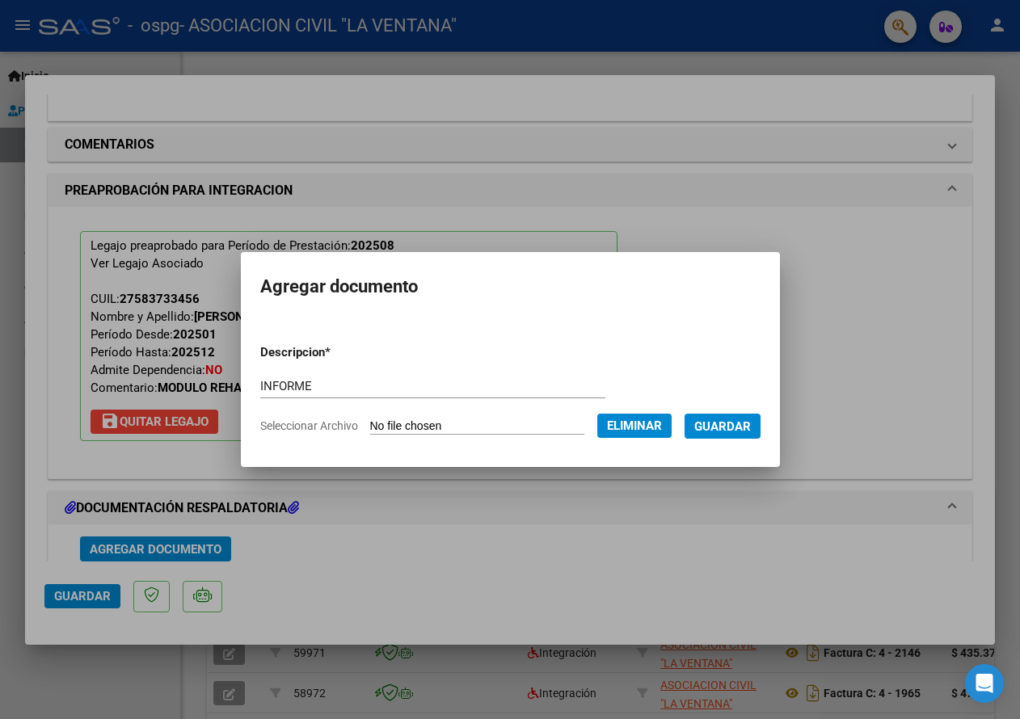
click at [726, 426] on span "Guardar" at bounding box center [722, 426] width 57 height 15
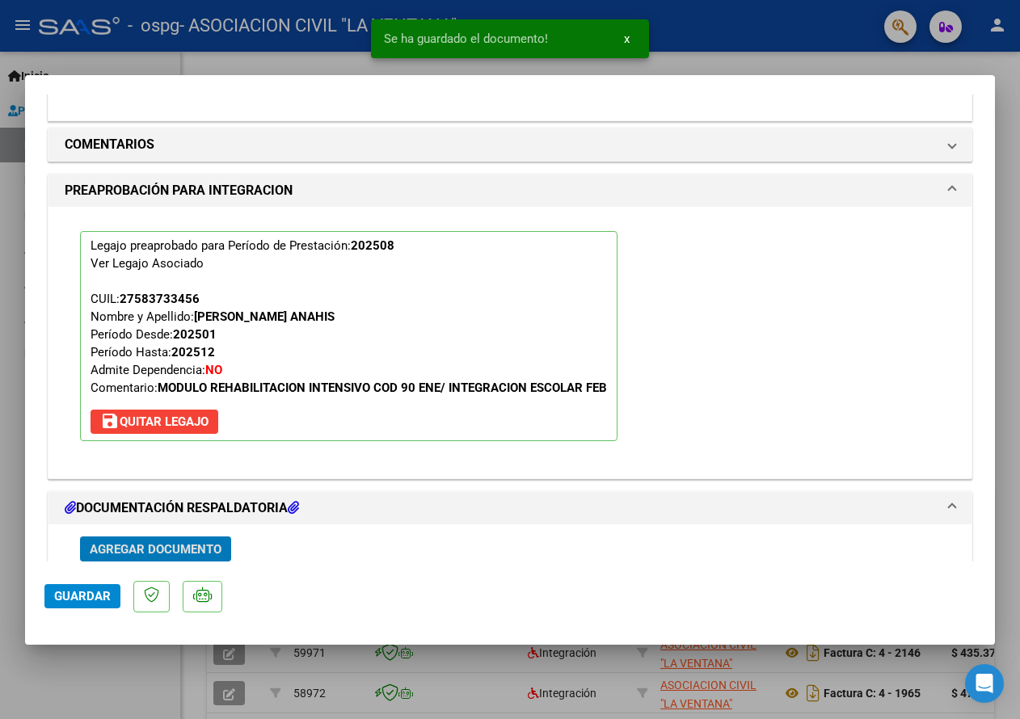
click at [189, 549] on span "Agregar Documento" at bounding box center [156, 549] width 132 height 15
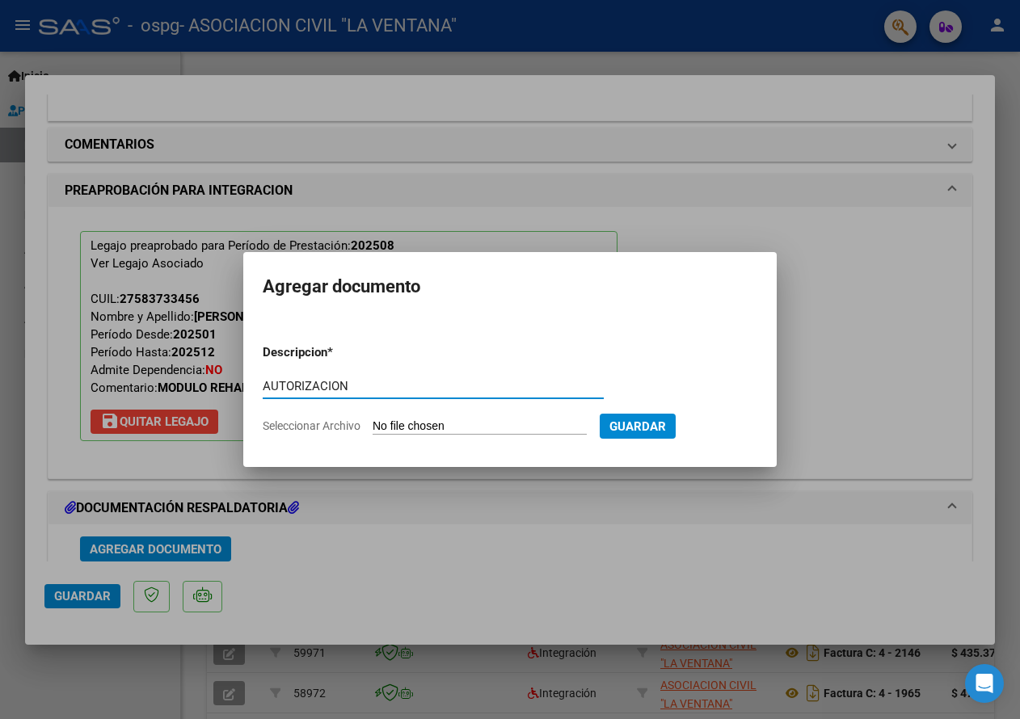
type input "AUTORIZACION"
click at [413, 427] on input "Seleccionar Archivo" at bounding box center [480, 426] width 214 height 15
type input "C:\fakepath\[PERSON_NAME] AUTORIZACION TTO Y SAIE.pdf"
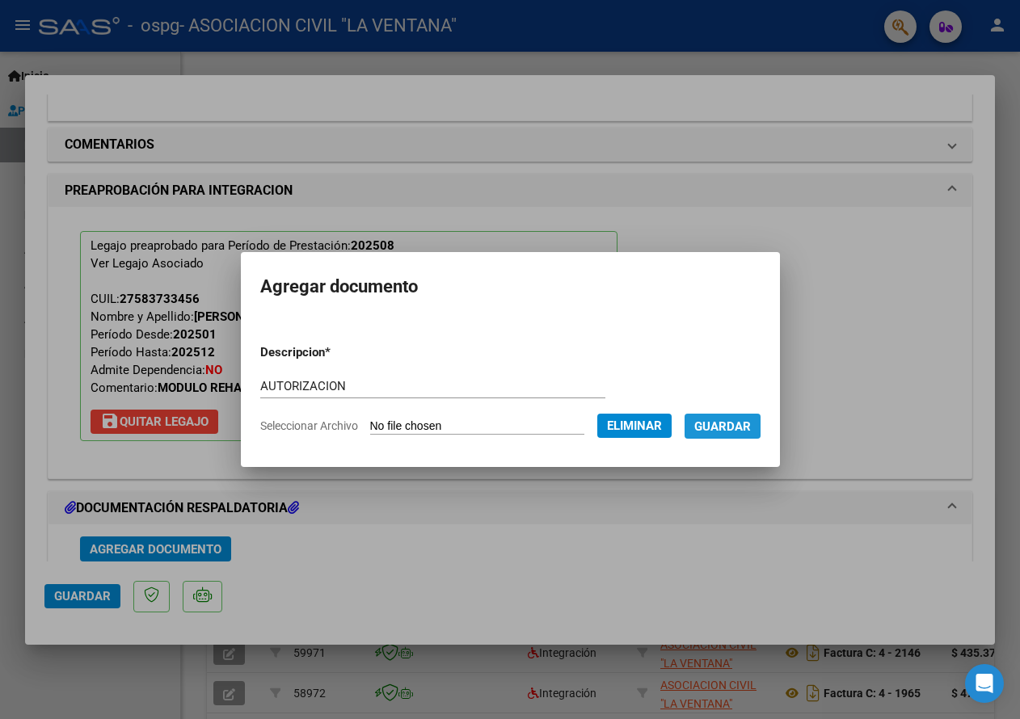
click at [730, 422] on span "Guardar" at bounding box center [722, 426] width 57 height 15
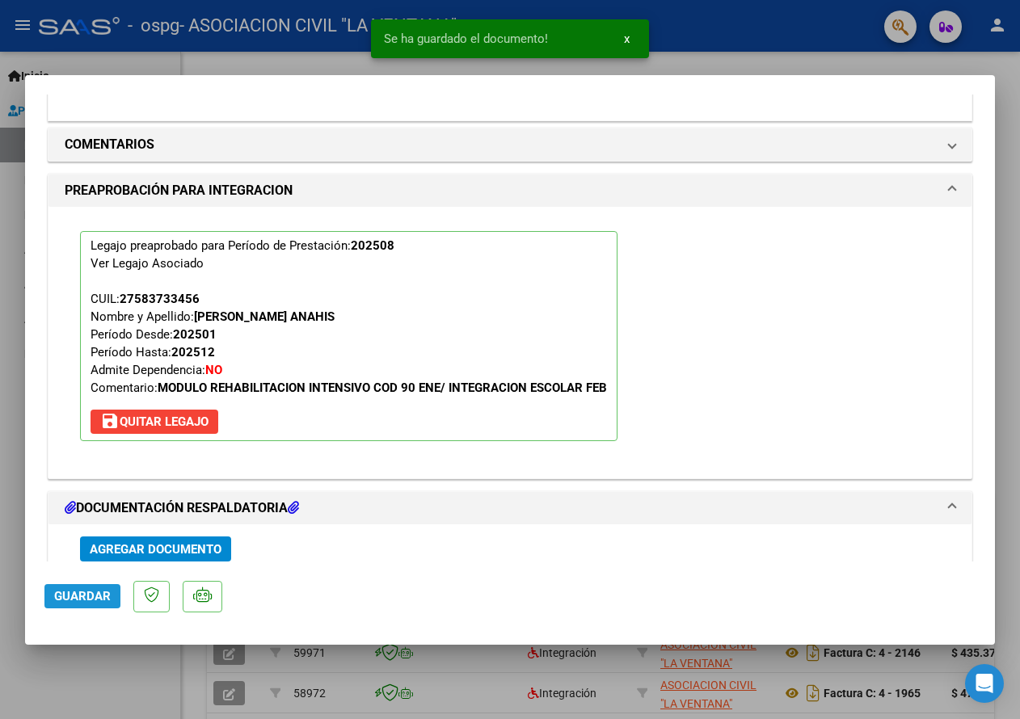
click at [75, 588] on button "Guardar" at bounding box center [82, 596] width 76 height 24
click at [894, 17] on div at bounding box center [510, 359] width 1020 height 719
type input "$ 0,00"
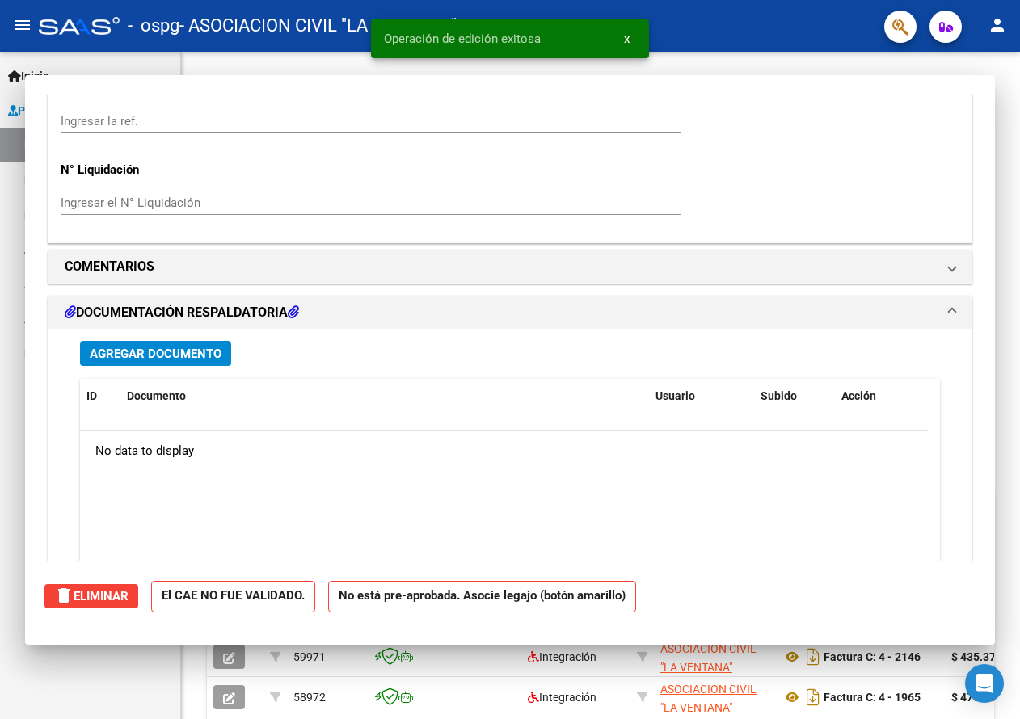
scroll to position [0, 0]
